Goal: Task Accomplishment & Management: Use online tool/utility

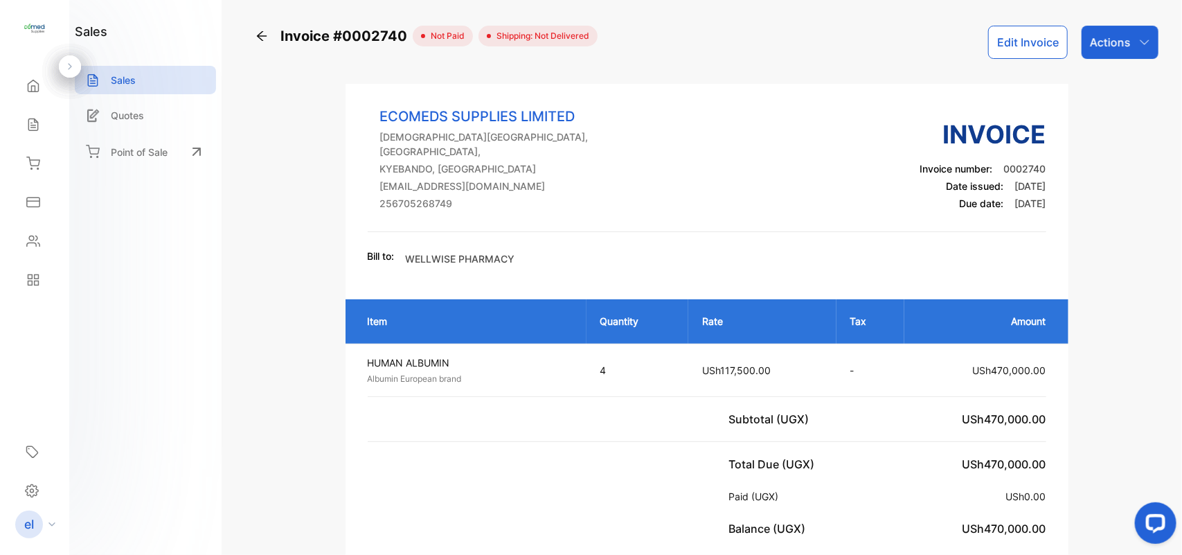
click at [1113, 37] on p "Actions" at bounding box center [1110, 42] width 41 height 17
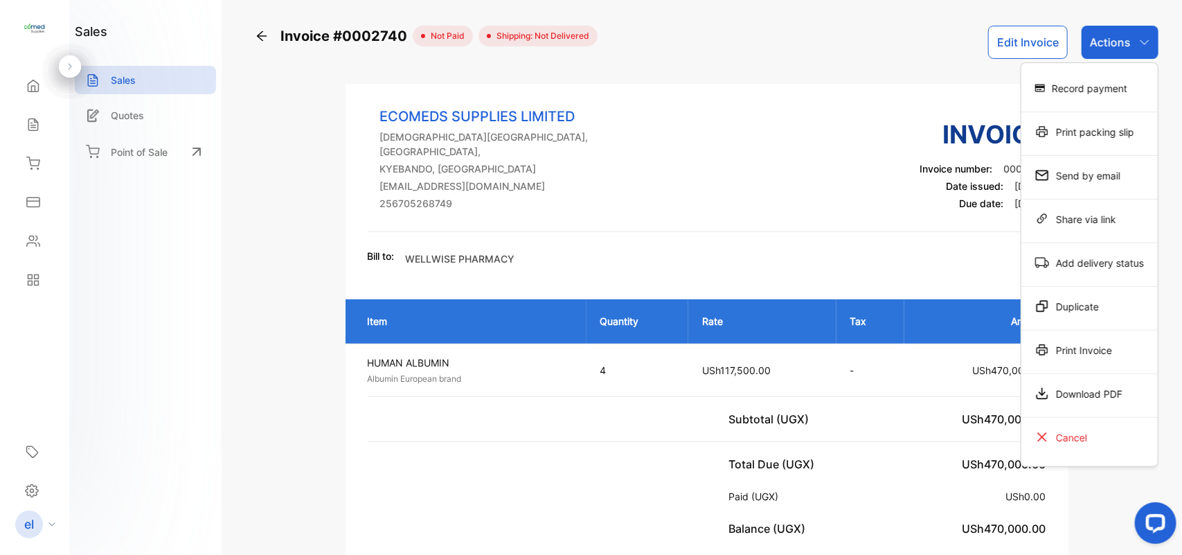
click at [260, 31] on icon at bounding box center [262, 36] width 14 height 14
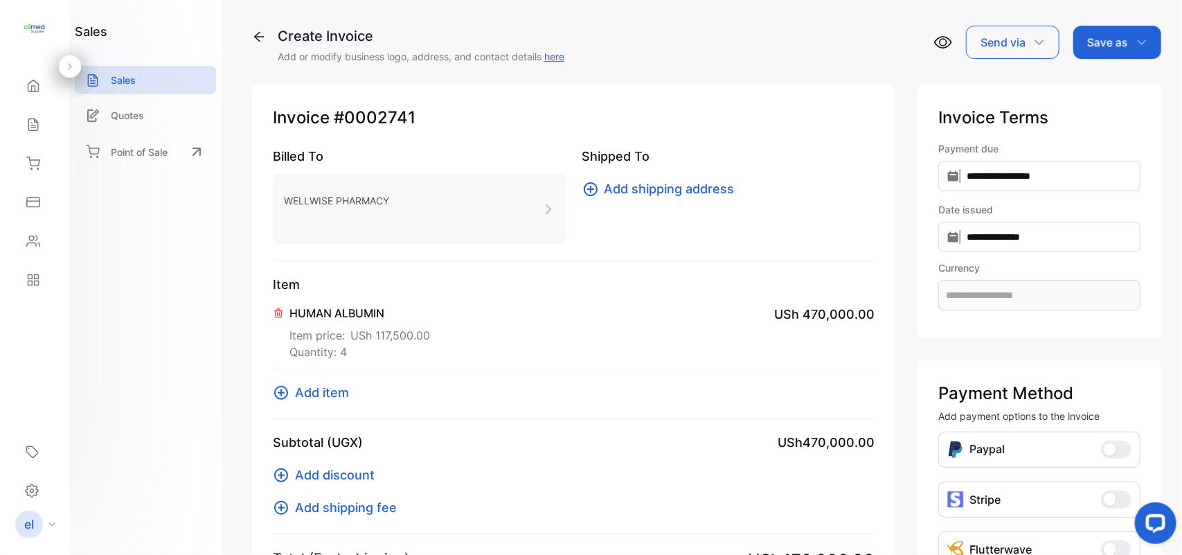
type input "**********"
